Goal: Task Accomplishment & Management: Complete application form

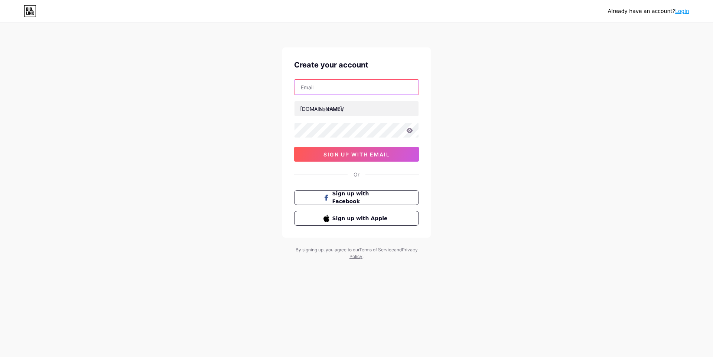
click at [323, 89] on input "text" at bounding box center [356, 87] width 124 height 15
paste input "[EMAIL_ADDRESS][DOMAIN_NAME]"
type input "[EMAIL_ADDRESS][DOMAIN_NAME]"
click at [344, 114] on input "text" at bounding box center [356, 108] width 124 height 15
paste input "balewrapau"
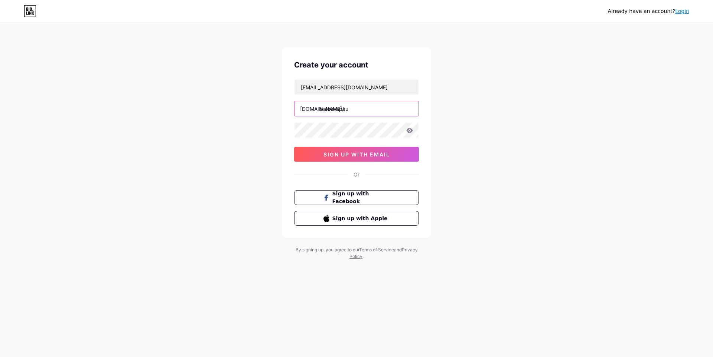
type input "balewrapau"
click at [275, 139] on div "Already have an account? Login Create your account [EMAIL_ADDRESS][DOMAIN_NAME]…" at bounding box center [356, 142] width 713 height 284
click at [342, 148] on button "sign up with email" at bounding box center [356, 154] width 125 height 15
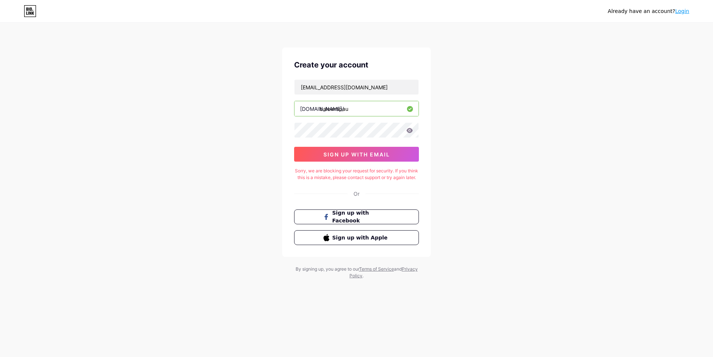
click at [349, 172] on div "Sorry, we are blocking your request for security. If you think this is a mistak…" at bounding box center [356, 174] width 125 height 13
copy div "Sorry, we are blocking your request for security. If you think this is a mistak…"
